Goal: Task Accomplishment & Management: Use online tool/utility

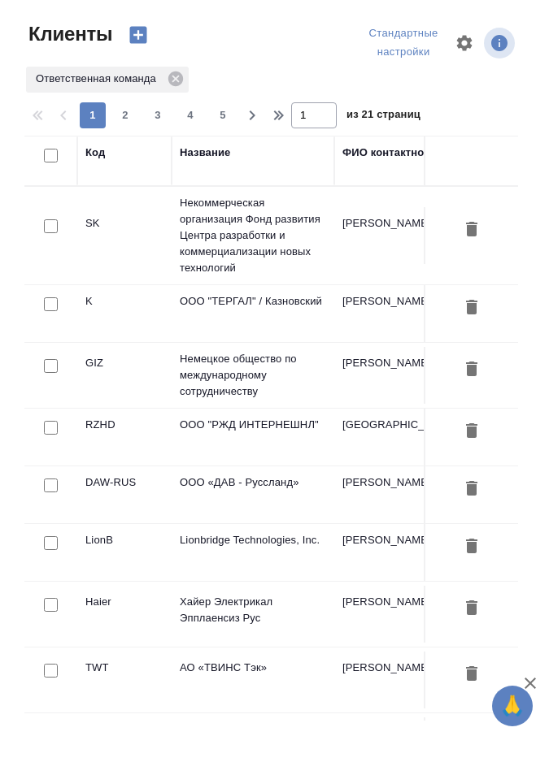
select select "RU"
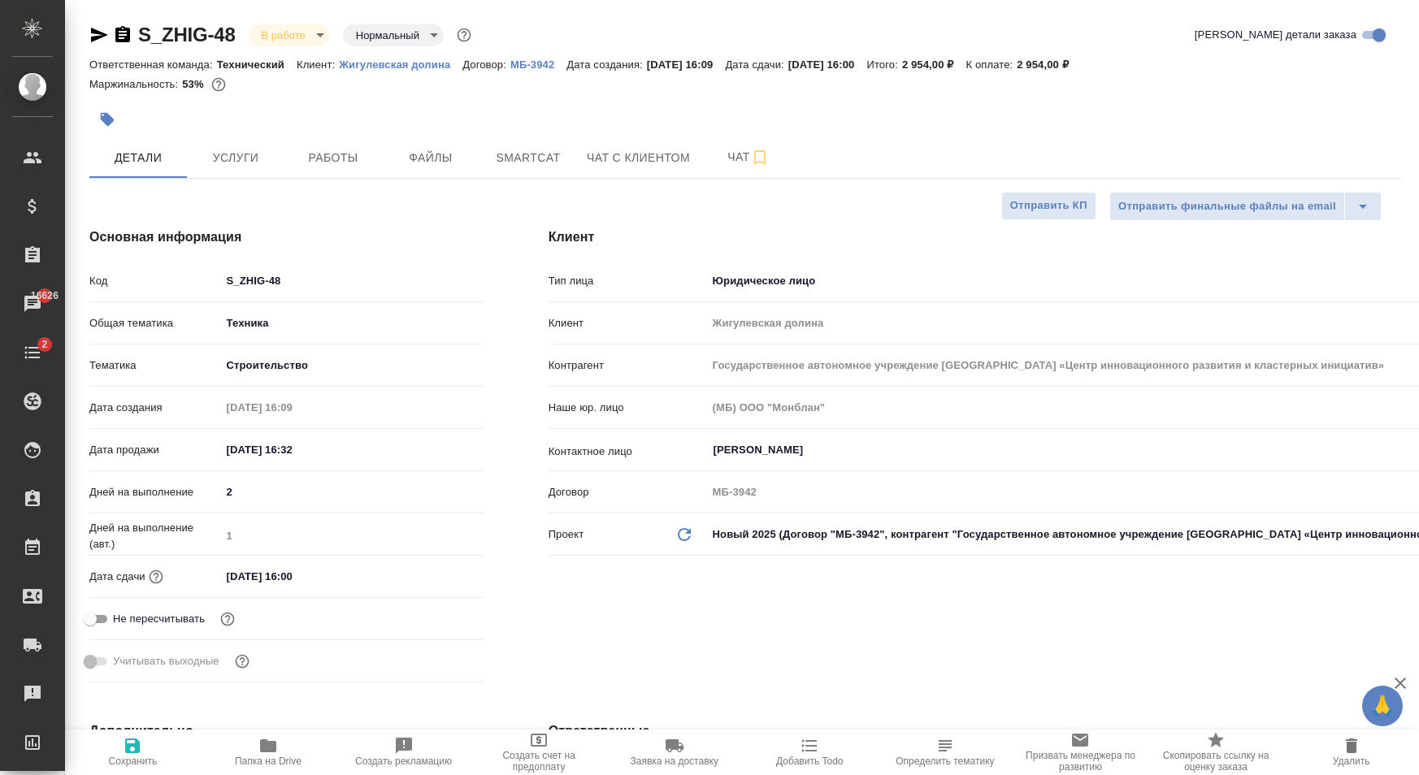
select select "RU"
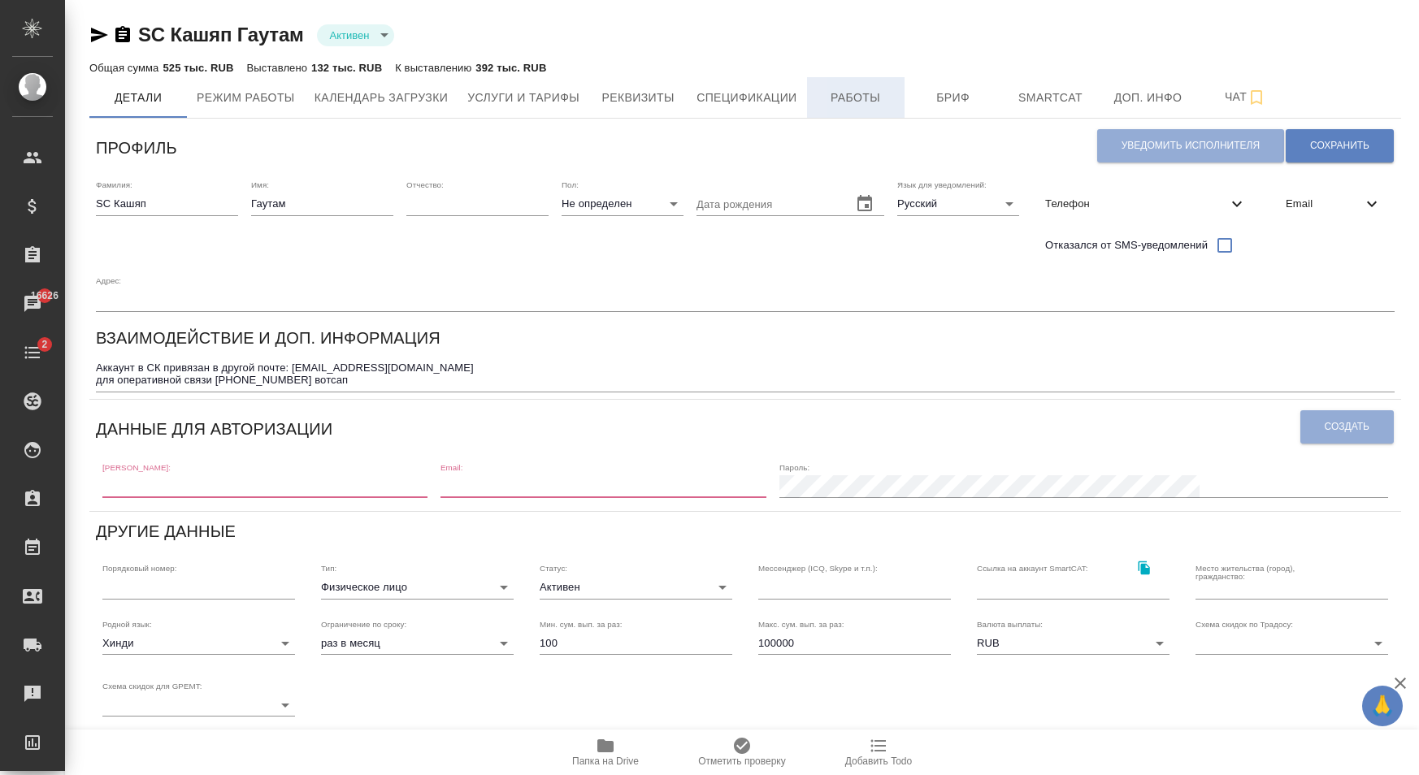
click at [876, 112] on button "Работы" at bounding box center [856, 97] width 98 height 41
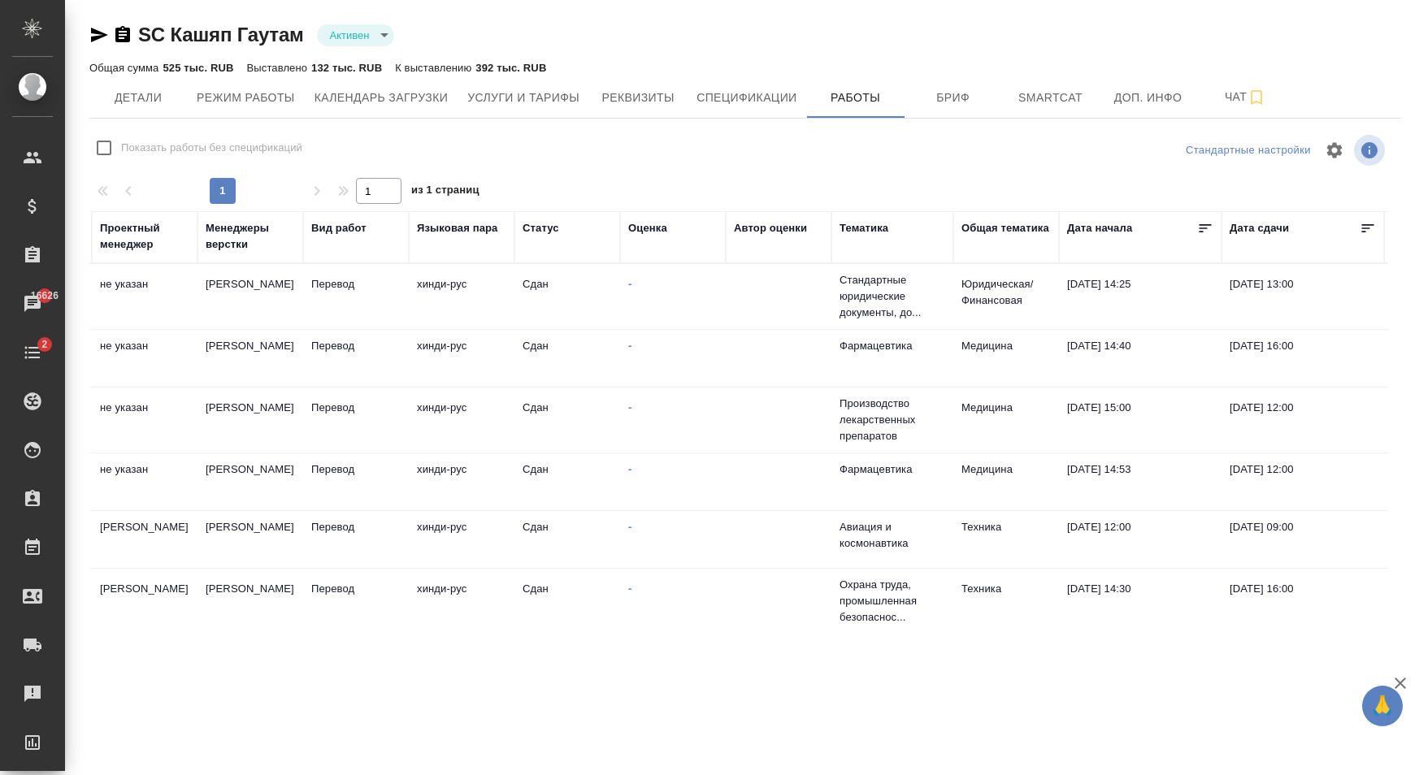
scroll to position [0, 362]
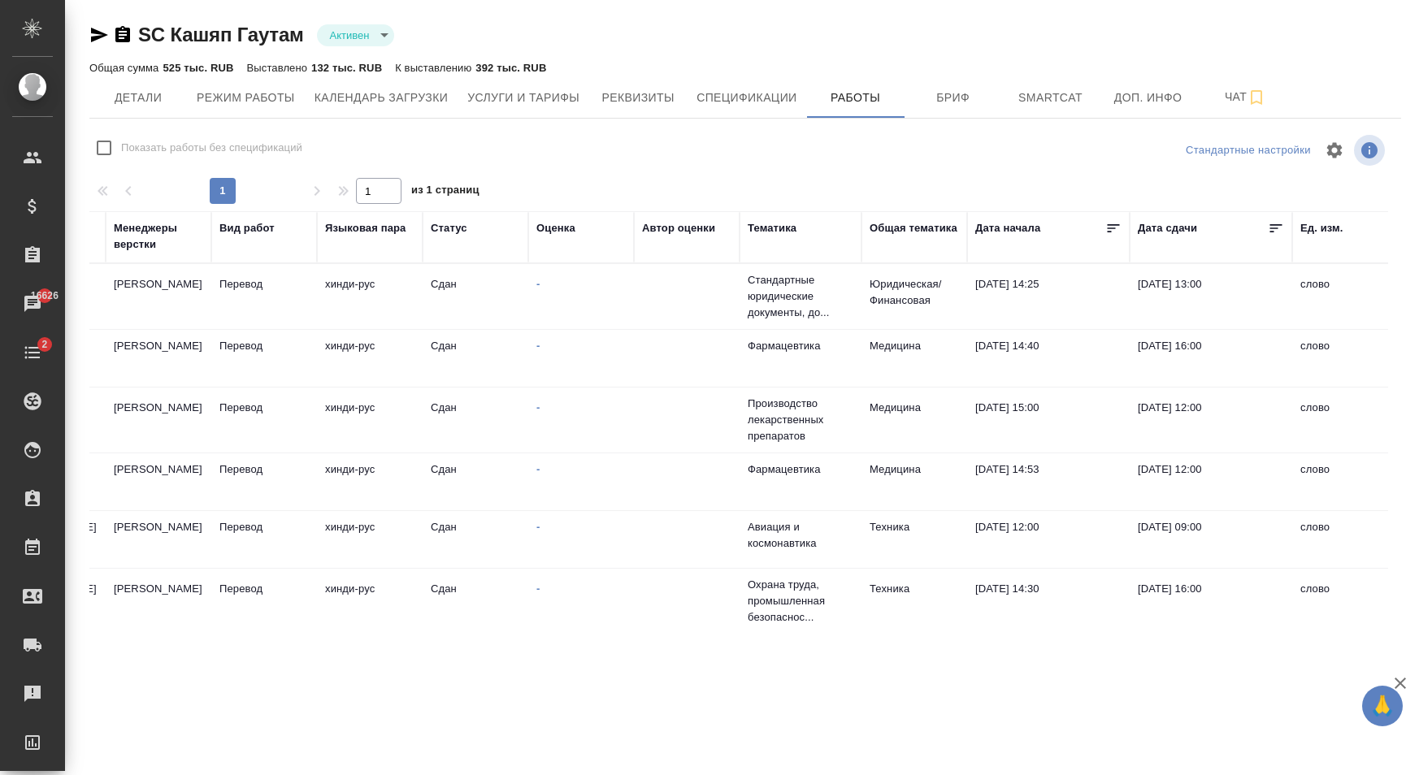
click at [669, 304] on td at bounding box center [687, 296] width 106 height 57
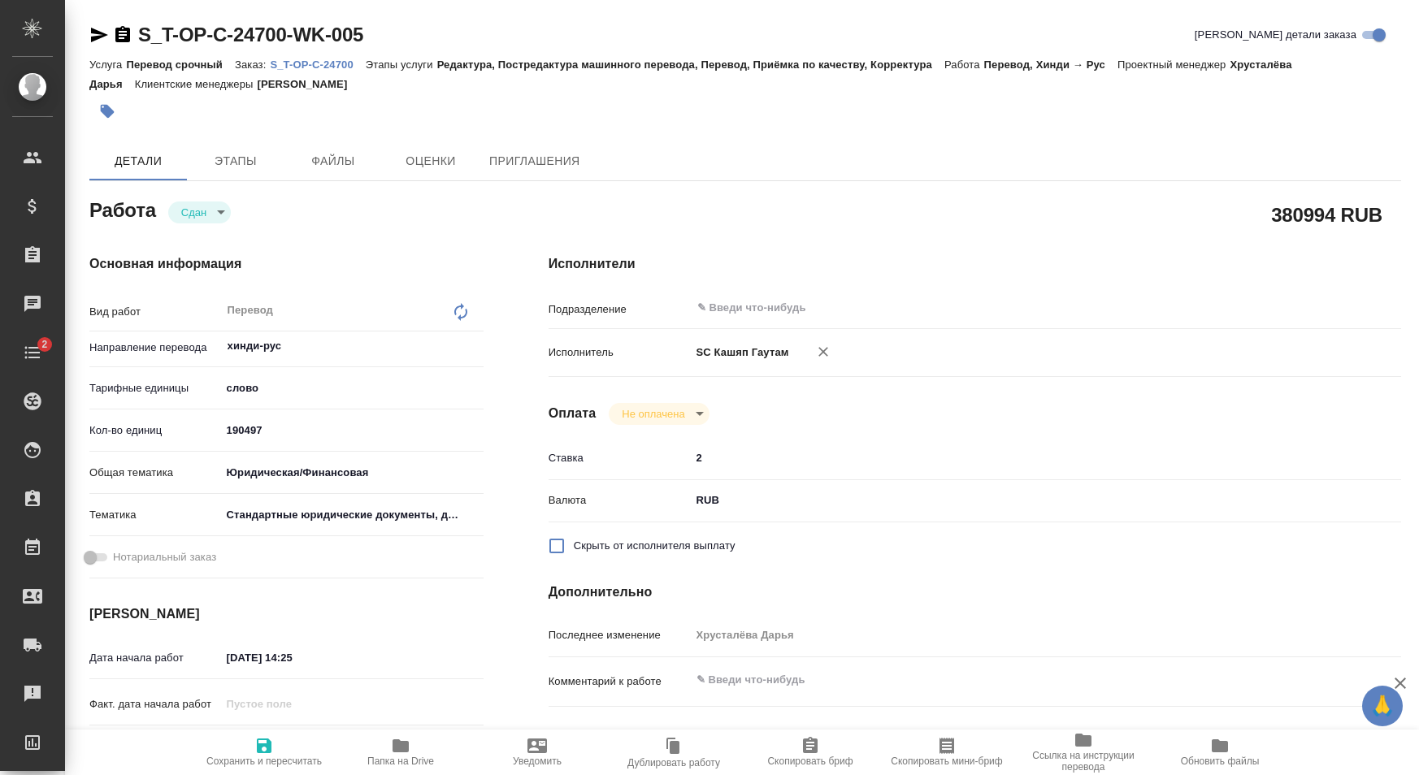
type textarea "x"
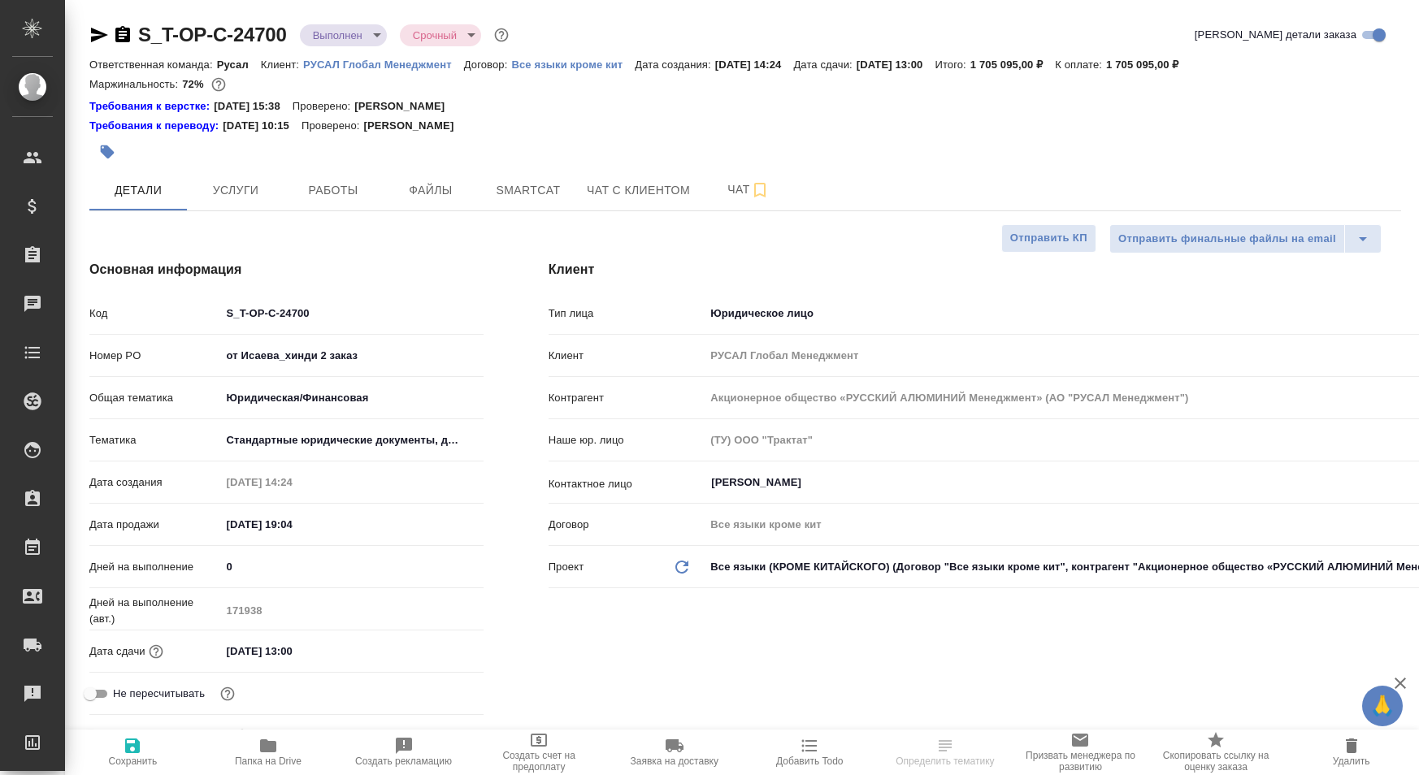
select select "RU"
type input "Хрусталёва Дарья"
type input "Журавлева Александра"
click at [317, 189] on span "Работы" at bounding box center [333, 190] width 78 height 20
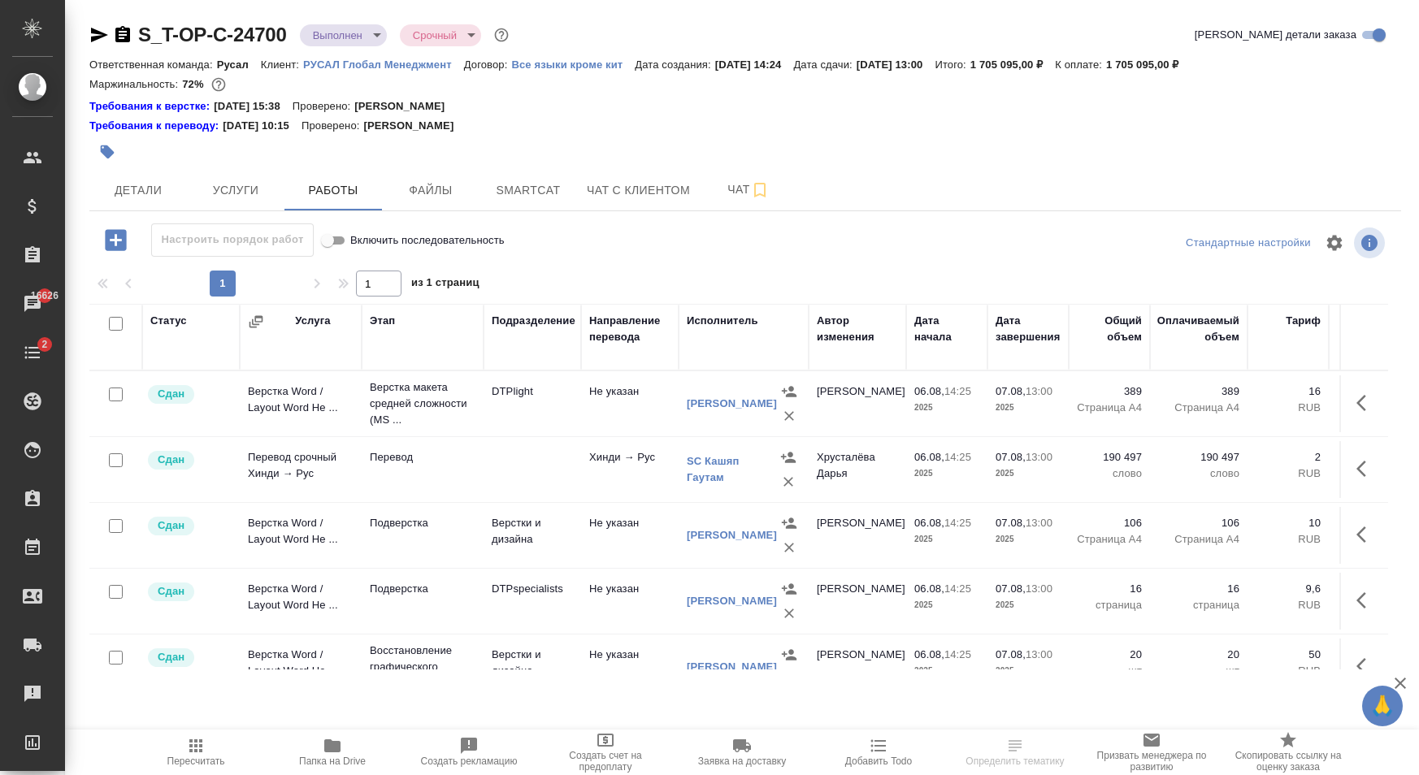
scroll to position [0, 458]
